Goal: Find specific page/section: Find specific page/section

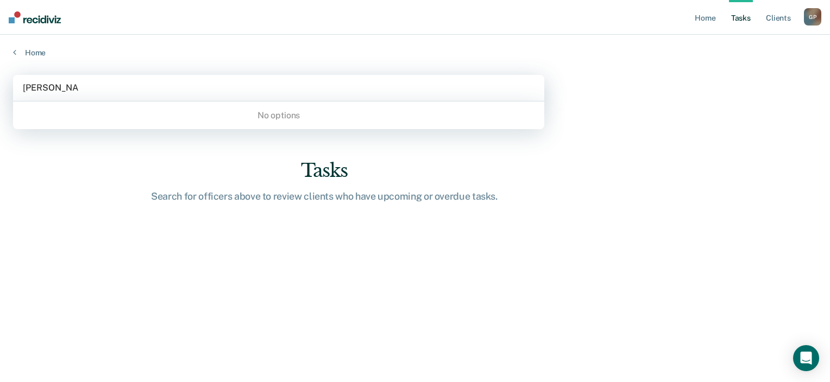
type input "[PERSON_NAME]"
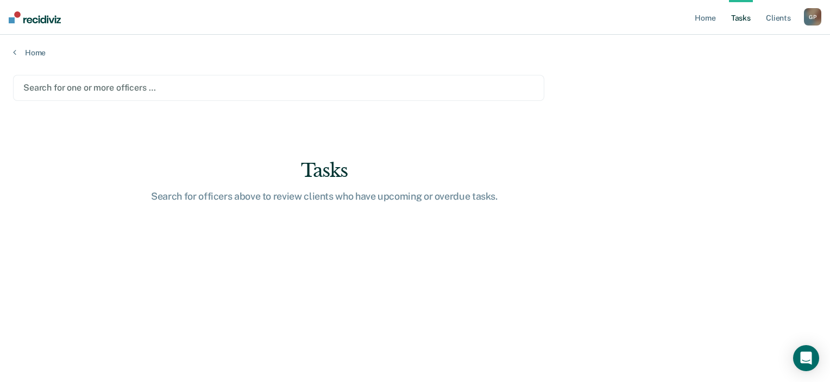
drag, startPoint x: 85, startPoint y: 86, endPoint x: -29, endPoint y: 81, distance: 114.1
click at [0, 81] on html "Looks like you’re using Internet Explorer 11. For faster loading and a better e…" at bounding box center [415, 191] width 830 height 382
click at [15, 54] on icon at bounding box center [14, 52] width 3 height 9
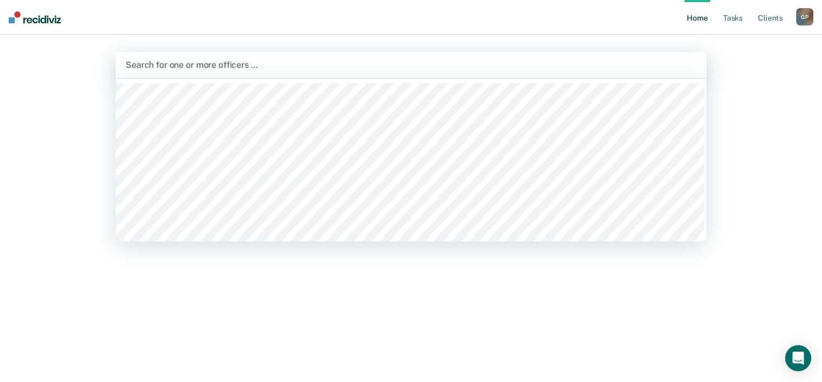
click at [148, 58] on div "Search for one or more officers …" at bounding box center [411, 65] width 590 height 26
type input "[PERSON_NAME]"
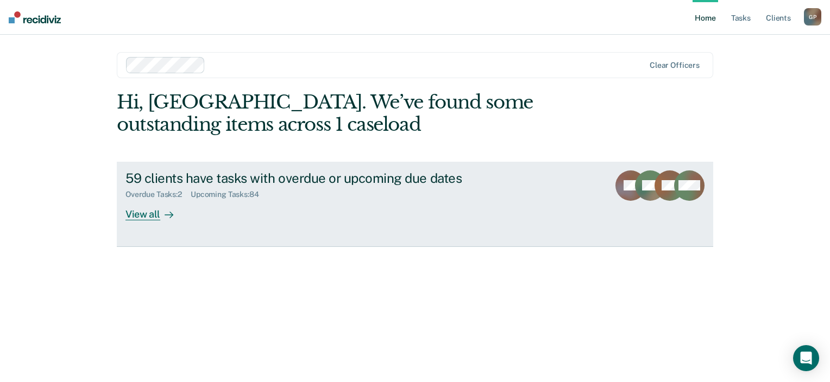
click at [150, 213] on div "View all" at bounding box center [155, 209] width 61 height 21
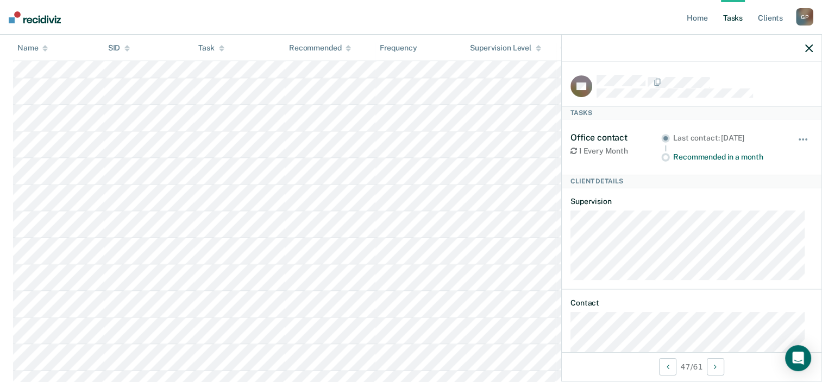
scroll to position [2005, 0]
click at [802, 138] on span "button" at bounding box center [803, 139] width 2 height 2
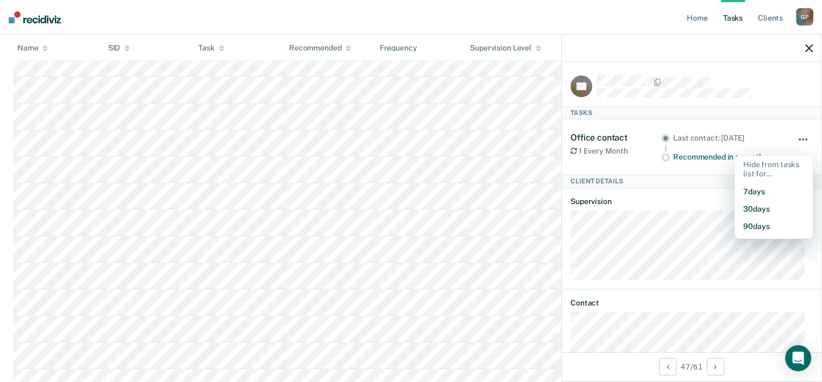
click at [802, 138] on span "button" at bounding box center [803, 139] width 2 height 2
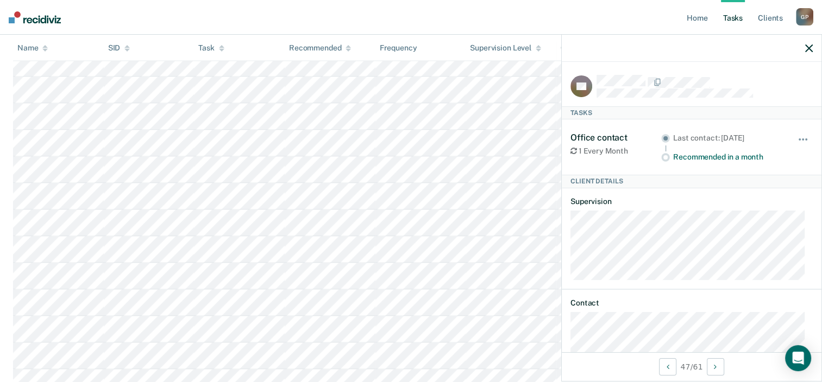
click at [810, 51] on icon "button" at bounding box center [809, 49] width 8 height 8
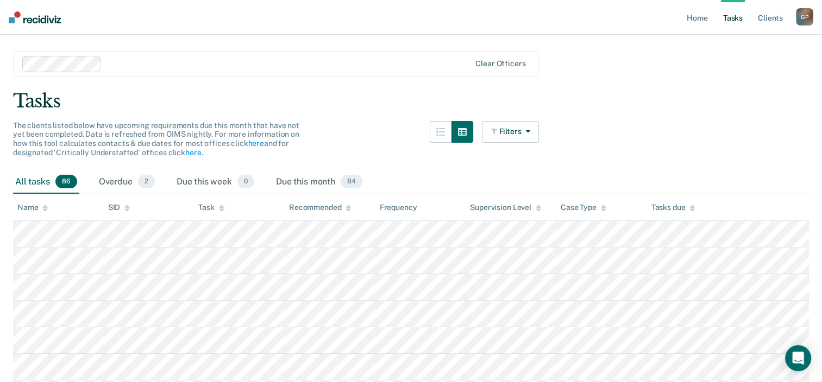
scroll to position [0, 0]
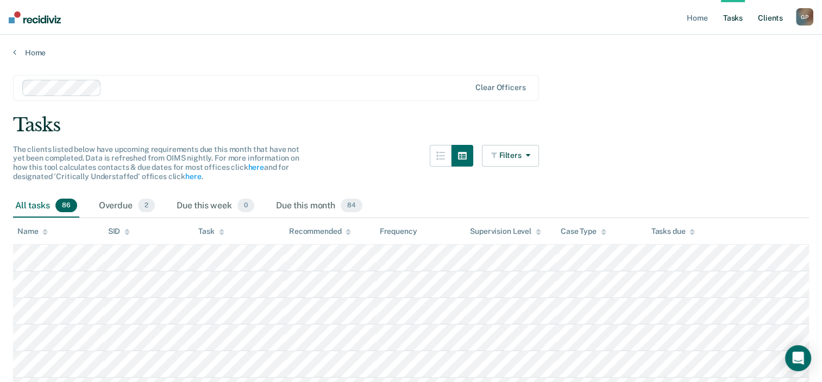
click at [773, 17] on link "Client s" at bounding box center [769, 17] width 29 height 35
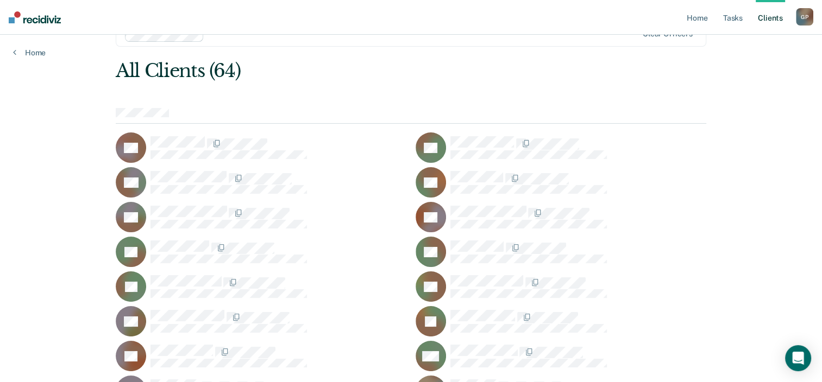
scroll to position [8, 0]
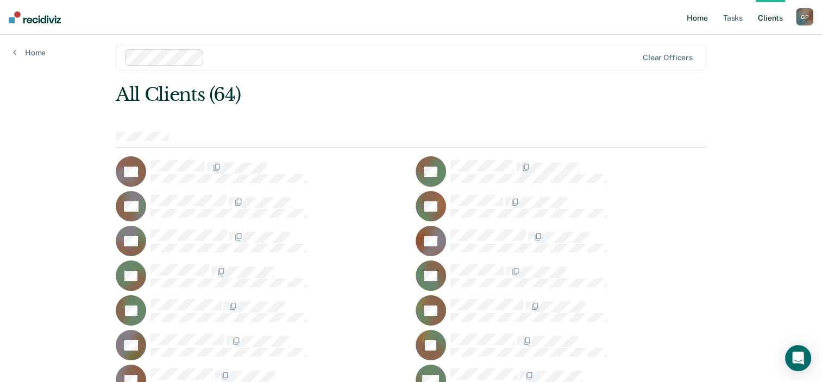
click at [698, 21] on link "Home" at bounding box center [696, 17] width 25 height 35
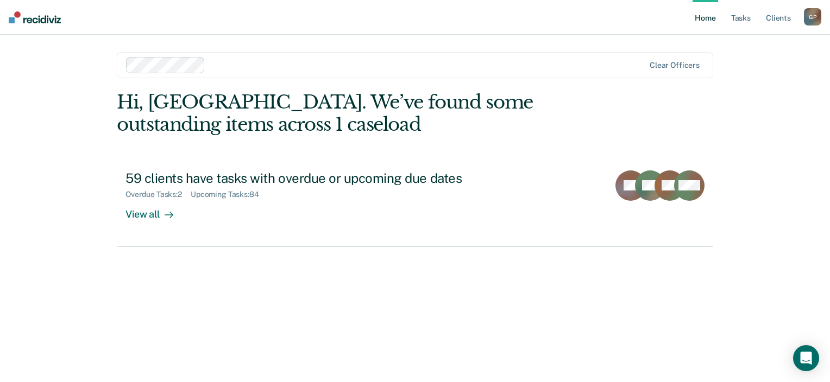
click at [809, 15] on div "G P" at bounding box center [812, 16] width 17 height 17
click at [741, 58] on link "How it works" at bounding box center [768, 57] width 87 height 9
